Goal: Task Accomplishment & Management: Use online tool/utility

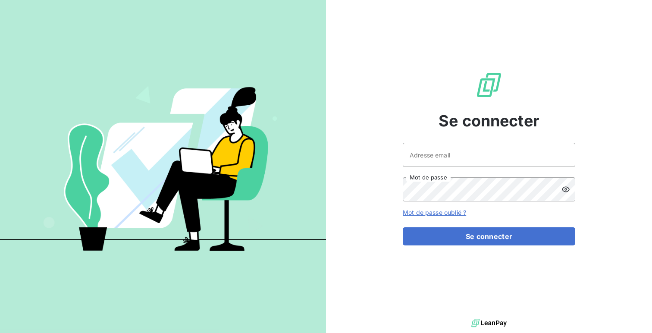
click at [430, 141] on div "Se connecter Adresse email Mot de passe Mot de passe oublié ? Se connecter" at bounding box center [489, 158] width 173 height 317
click at [430, 163] on input "Adresse email" at bounding box center [489, 155] width 173 height 24
click at [403, 227] on button "Se connecter" at bounding box center [489, 236] width 173 height 18
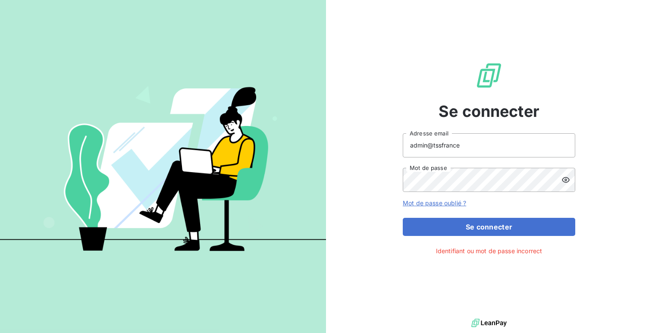
click at [563, 182] on icon at bounding box center [566, 180] width 9 height 9
click at [462, 144] on input "admin@tssfrance" at bounding box center [489, 145] width 173 height 24
click at [357, 157] on div "Se connecter admin@tssfrance Adresse email Mot de passe Mot de passe oublié ? S…" at bounding box center [489, 158] width 326 height 317
click at [469, 146] on input "admin@tssfrance" at bounding box center [489, 145] width 173 height 24
type input "admin@login"
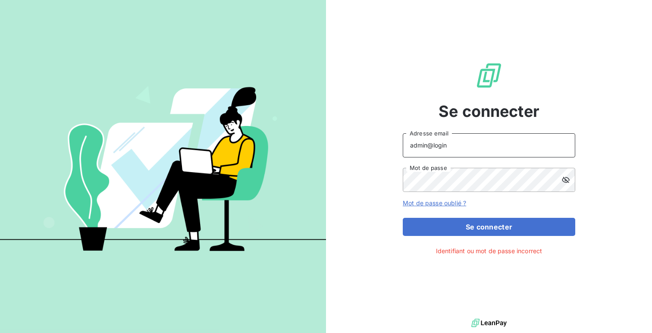
click at [403, 218] on button "Se connecter" at bounding box center [489, 227] width 173 height 18
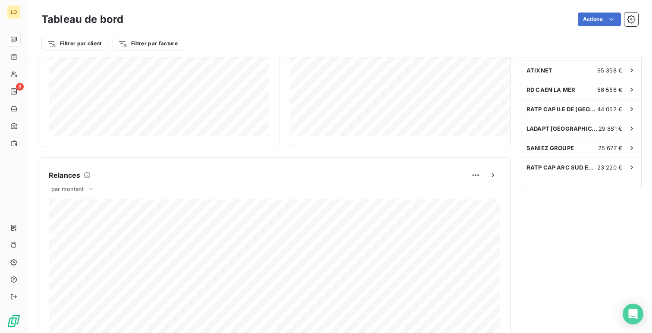
scroll to position [359, 0]
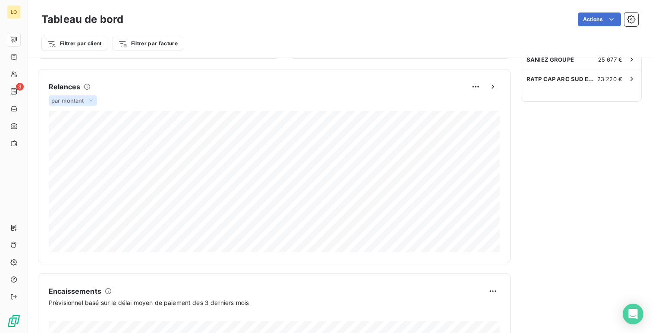
click at [72, 104] on div "par montant" at bounding box center [73, 100] width 48 height 10
click at [68, 134] on li "par volume" at bounding box center [77, 134] width 55 height 16
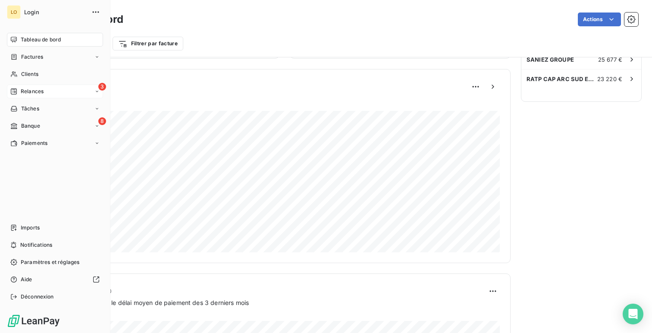
click at [38, 95] on div "3 Relances" at bounding box center [55, 92] width 96 height 14
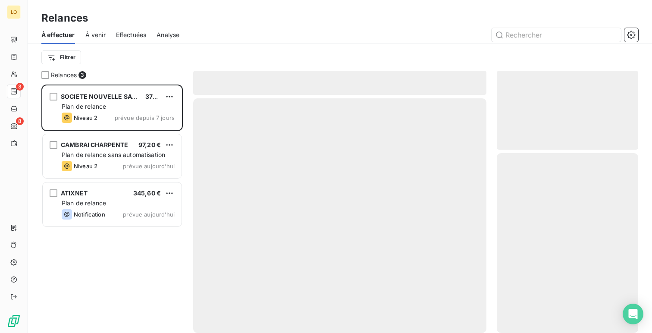
scroll to position [249, 142]
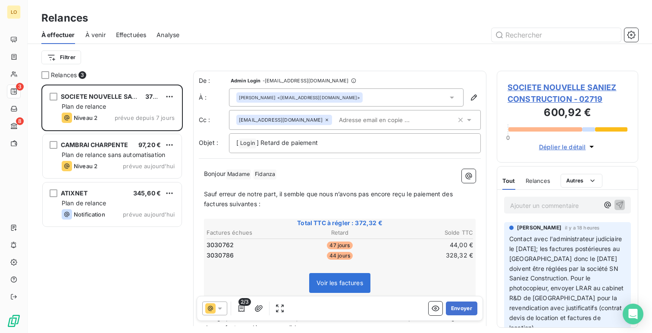
click at [176, 36] on span "Analyse" at bounding box center [168, 35] width 23 height 9
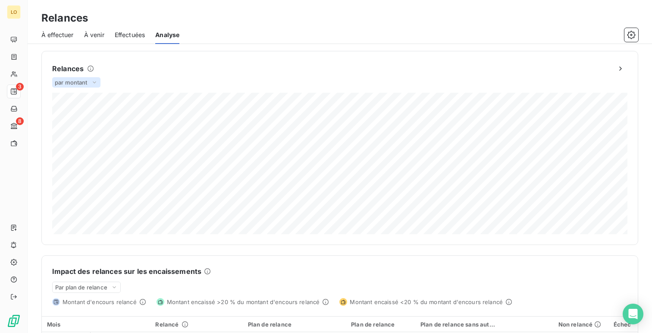
click at [75, 84] on span "par montant" at bounding box center [71, 82] width 33 height 7
click at [181, 82] on div "Relances par montant par montant par volume 592 098,41 € Relances effectuées No…" at bounding box center [340, 148] width 576 height 173
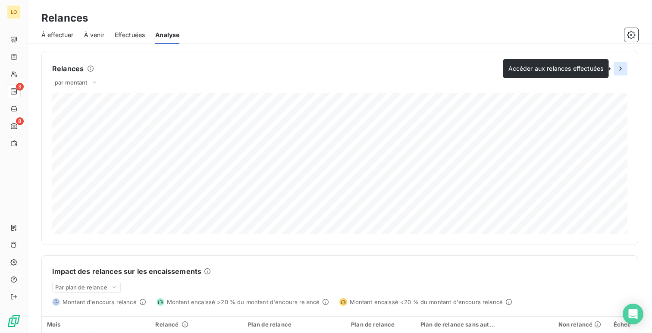
click at [623, 66] on icon "button" at bounding box center [621, 68] width 9 height 9
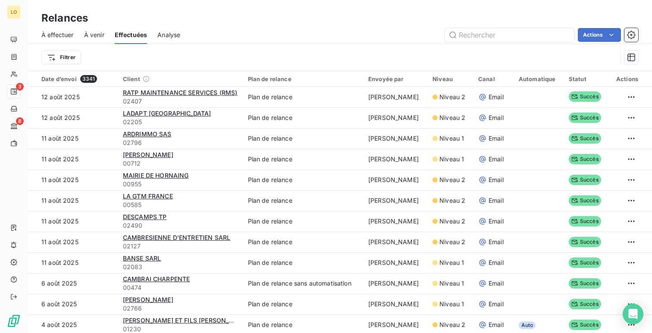
click at [171, 37] on span "Analyse" at bounding box center [168, 35] width 23 height 9
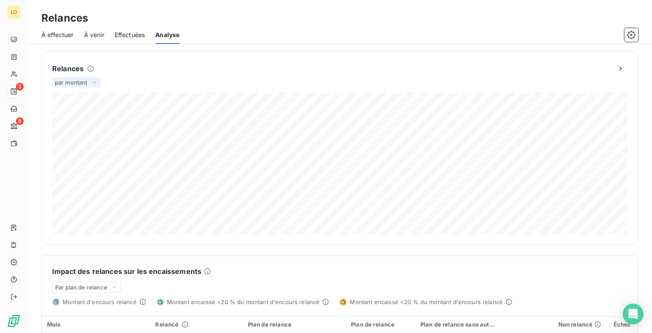
click at [72, 78] on div "par montant" at bounding box center [76, 82] width 48 height 10
click at [86, 85] on span "par montant" at bounding box center [71, 82] width 33 height 7
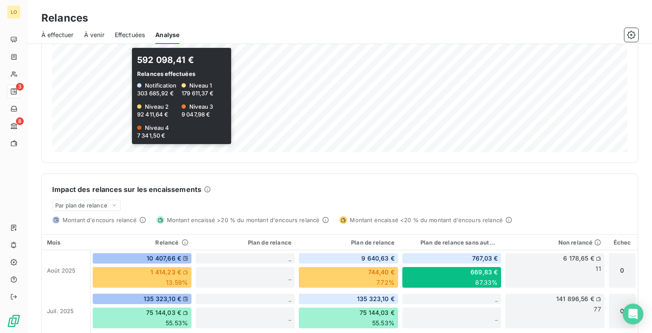
scroll to position [88, 0]
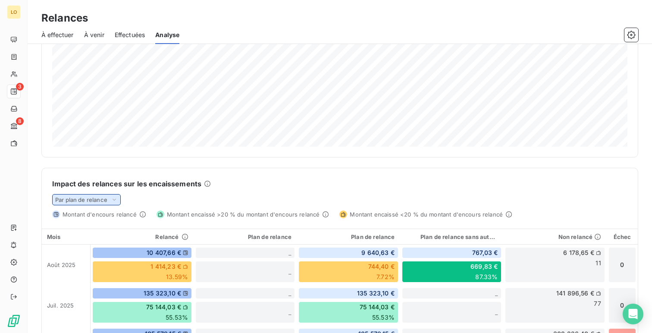
click at [97, 196] on span "Par plan de relance" at bounding box center [81, 199] width 52 height 7
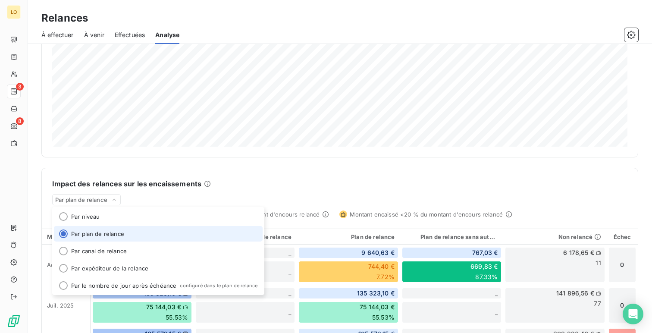
click at [131, 188] on h6 "Impact des relances sur les encaissements" at bounding box center [126, 184] width 149 height 10
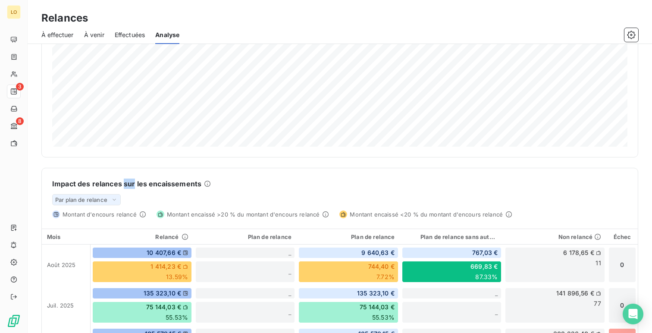
click at [106, 198] on span "Par plan de relance" at bounding box center [81, 199] width 52 height 7
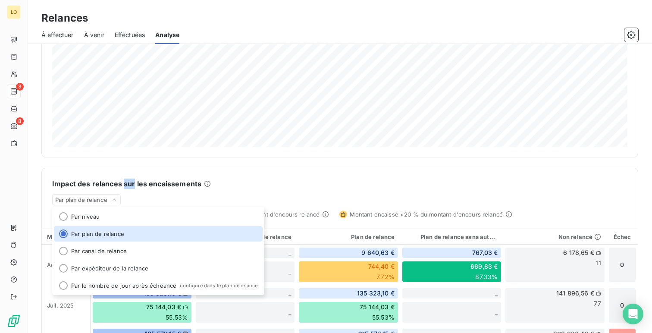
click at [140, 152] on div "Relances par montant 592 098,41 € Relances effectuées Notification 303 685,92 €…" at bounding box center [339, 60] width 597 height 194
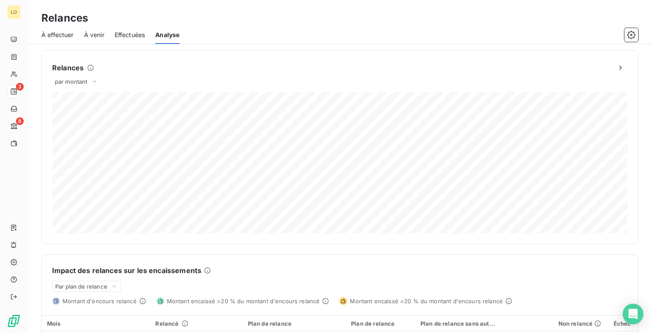
scroll to position [0, 0]
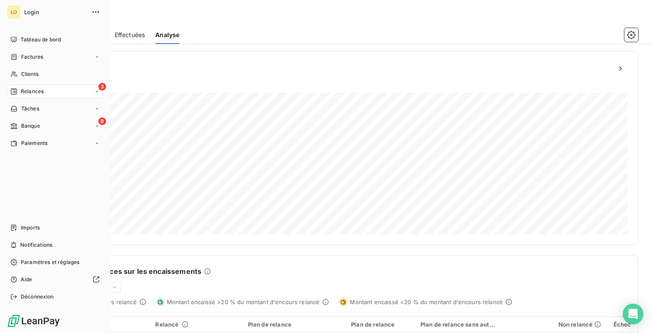
click at [5, 46] on div "LO Login Tableau de bord Factures Clients 3 Relances Tâches 8 Banque Paiements …" at bounding box center [55, 166] width 110 height 333
click at [19, 41] on div "Tableau de bord" at bounding box center [55, 40] width 96 height 14
